Goal: Information Seeking & Learning: Learn about a topic

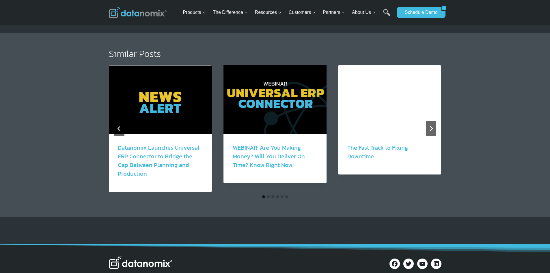
scroll to position [1039, 0]
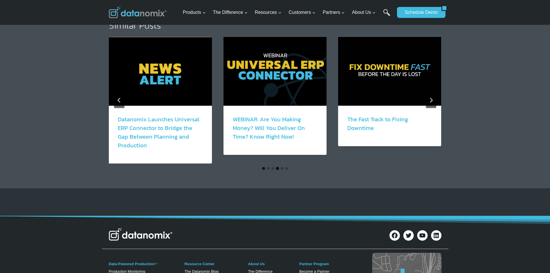
click at [276, 167] on button "Go to slide 4" at bounding box center [277, 168] width 3 height 3
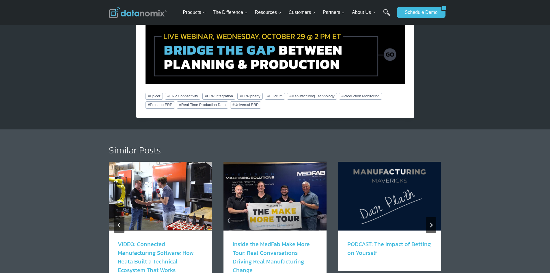
scroll to position [981, 0]
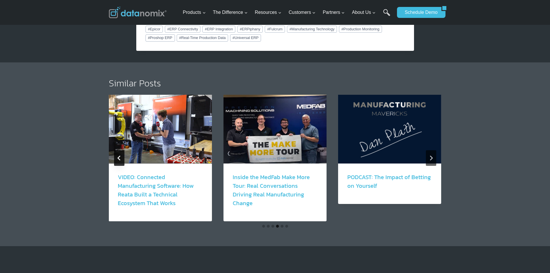
click at [120, 155] on icon "Previous" at bounding box center [119, 157] width 5 height 5
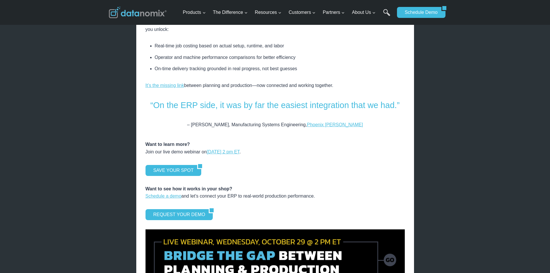
scroll to position [721, 0]
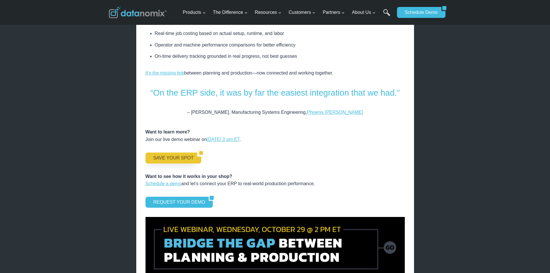
click at [159, 152] on link "SAVE YOUR SPOT" at bounding box center [171, 157] width 52 height 11
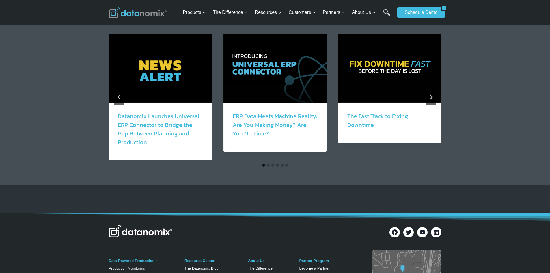
scroll to position [635, 0]
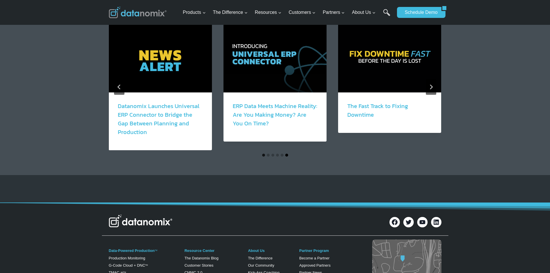
click at [285, 155] on button "Go to slide 6" at bounding box center [286, 154] width 3 height 3
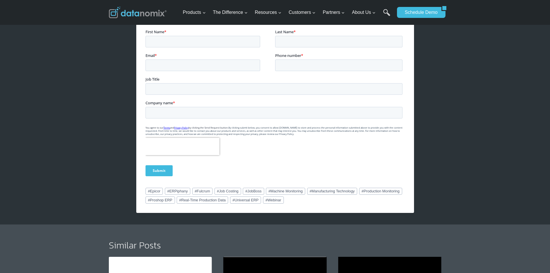
scroll to position [433, 0]
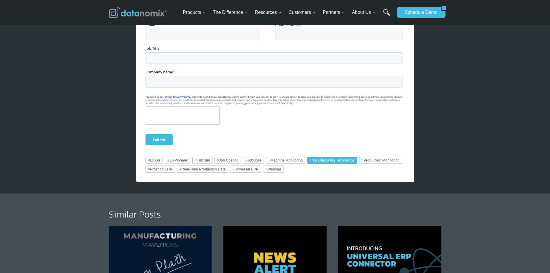
click at [328, 160] on link "# Manufacturing Technology" at bounding box center [332, 160] width 50 height 7
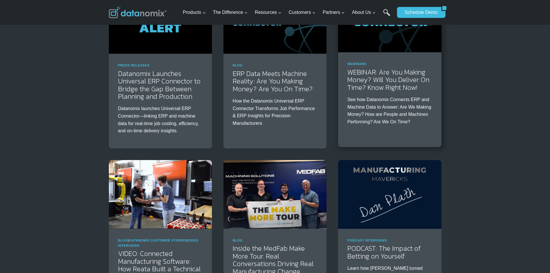
scroll to position [87, 0]
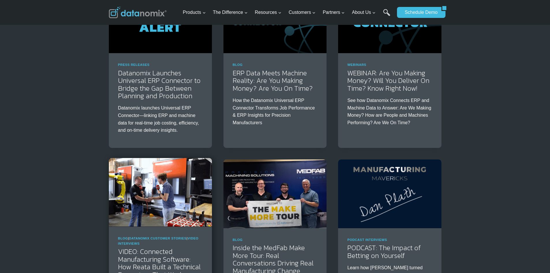
click at [190, 201] on img at bounding box center [160, 192] width 103 height 69
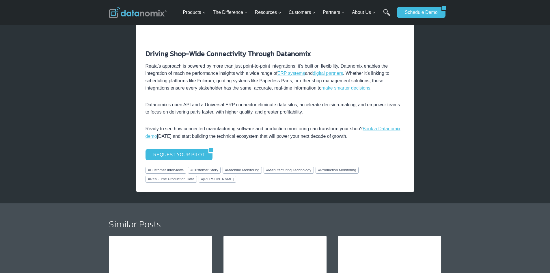
scroll to position [1067, 0]
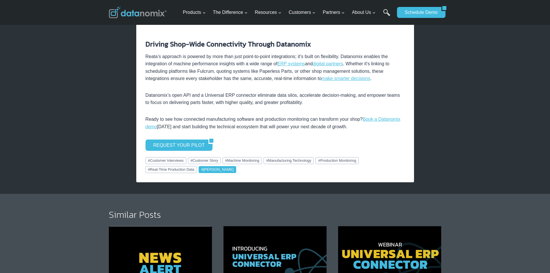
click at [216, 166] on link "# [PERSON_NAME]" at bounding box center [217, 169] width 38 height 7
